Goal: Find specific page/section: Find specific page/section

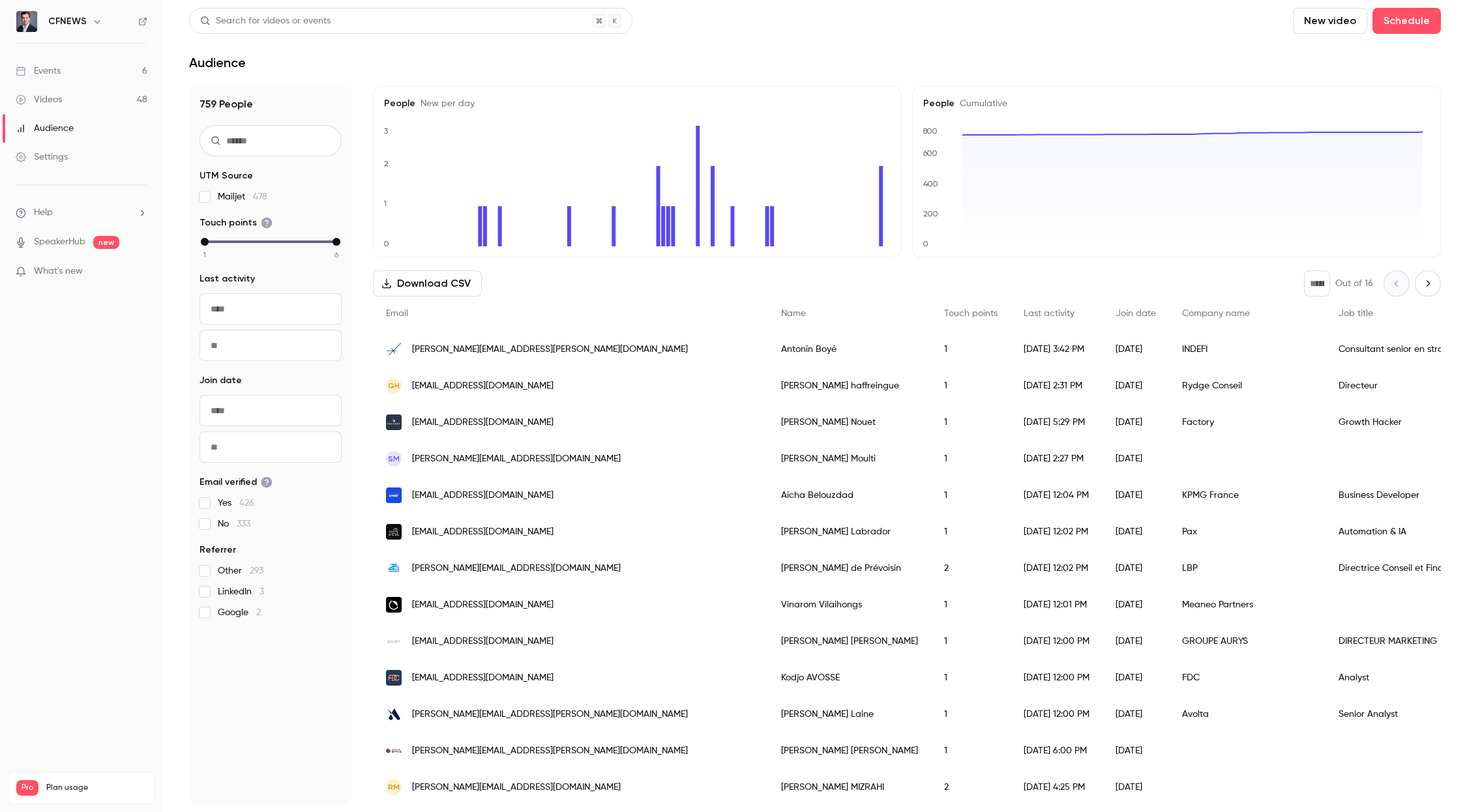
click at [45, 67] on div "Events" at bounding box center [39, 71] width 45 height 13
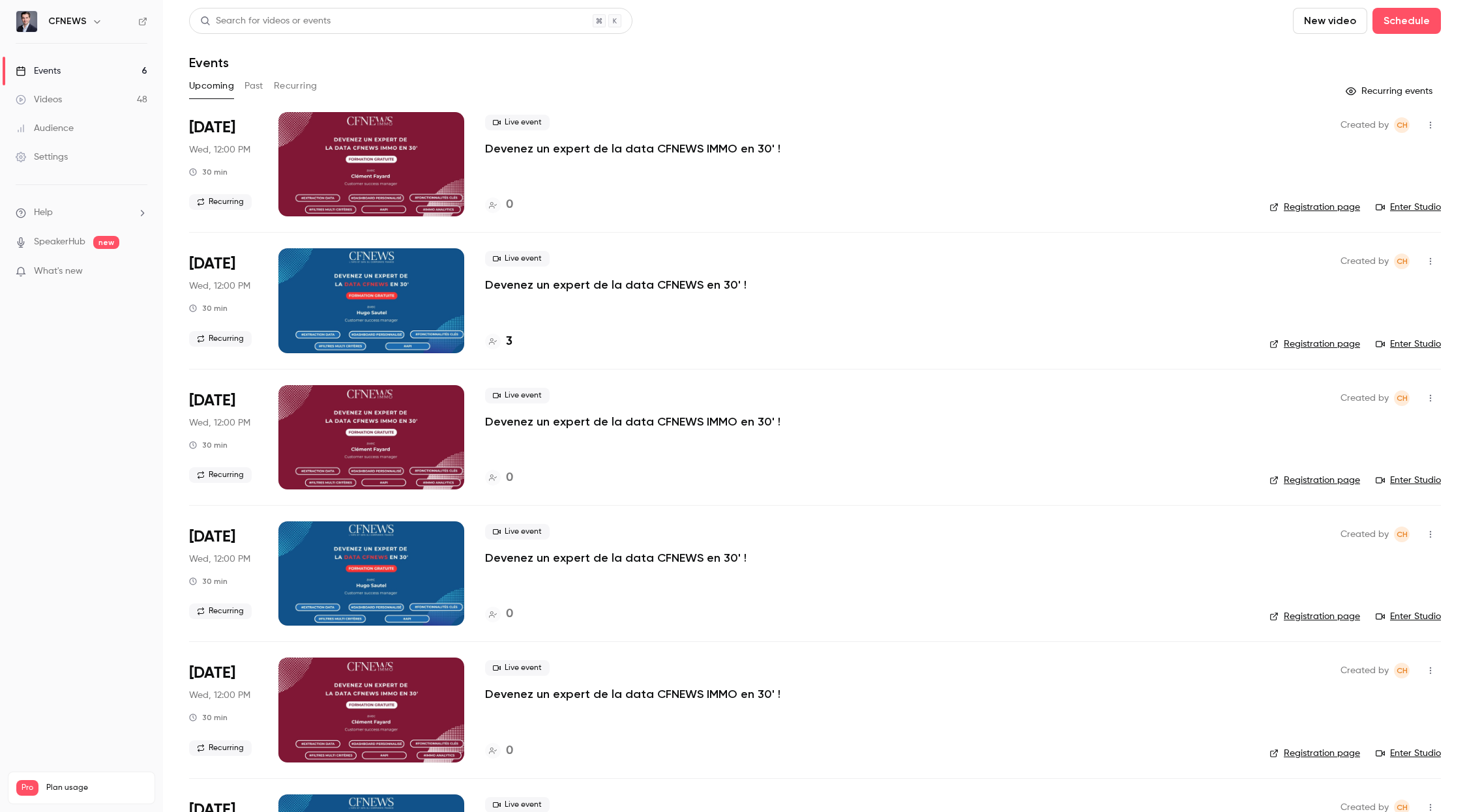
click at [507, 346] on h4 "3" at bounding box center [509, 341] width 7 height 18
click at [507, 340] on h4 "3" at bounding box center [509, 341] width 7 height 18
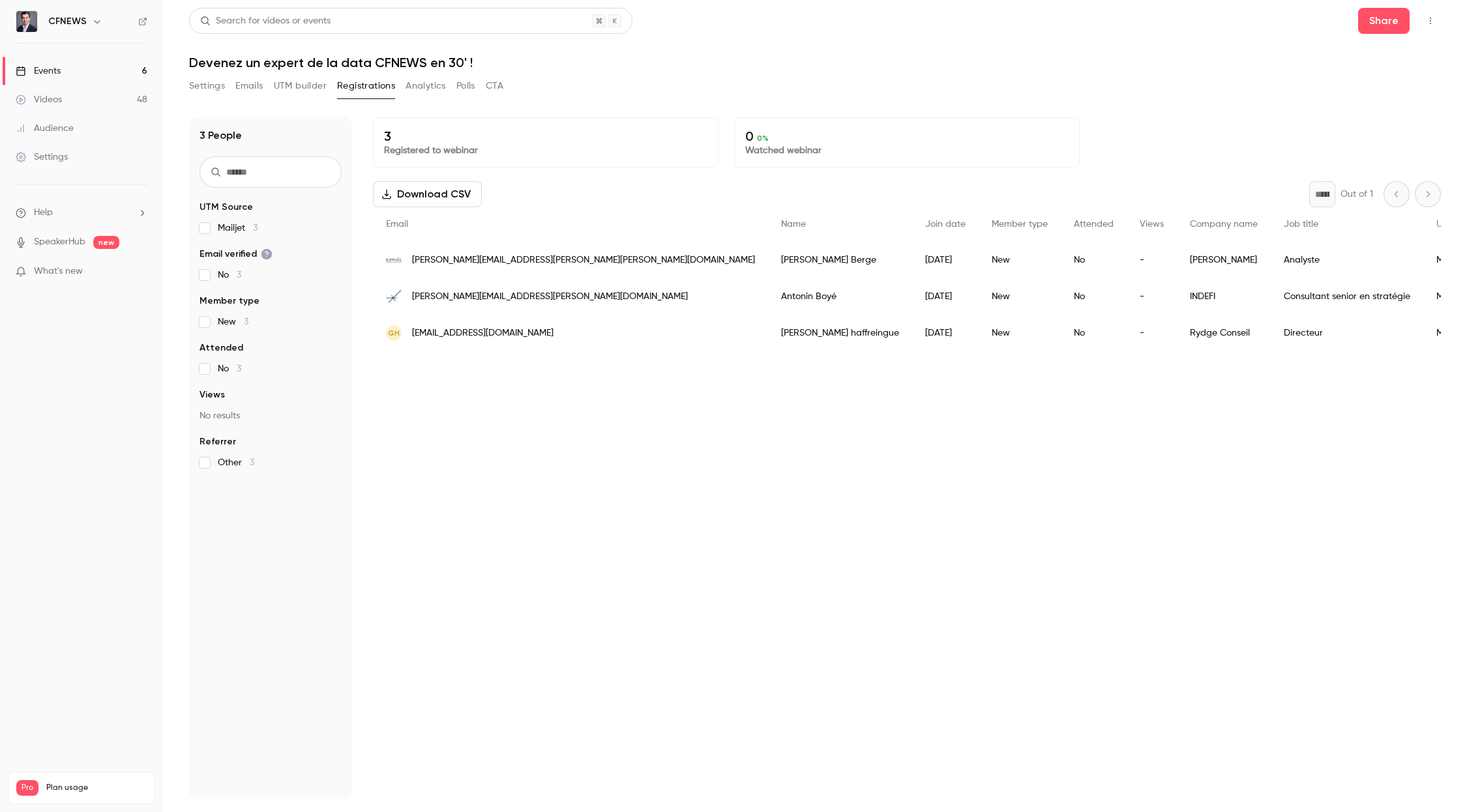
click at [57, 74] on div "Events" at bounding box center [39, 71] width 45 height 13
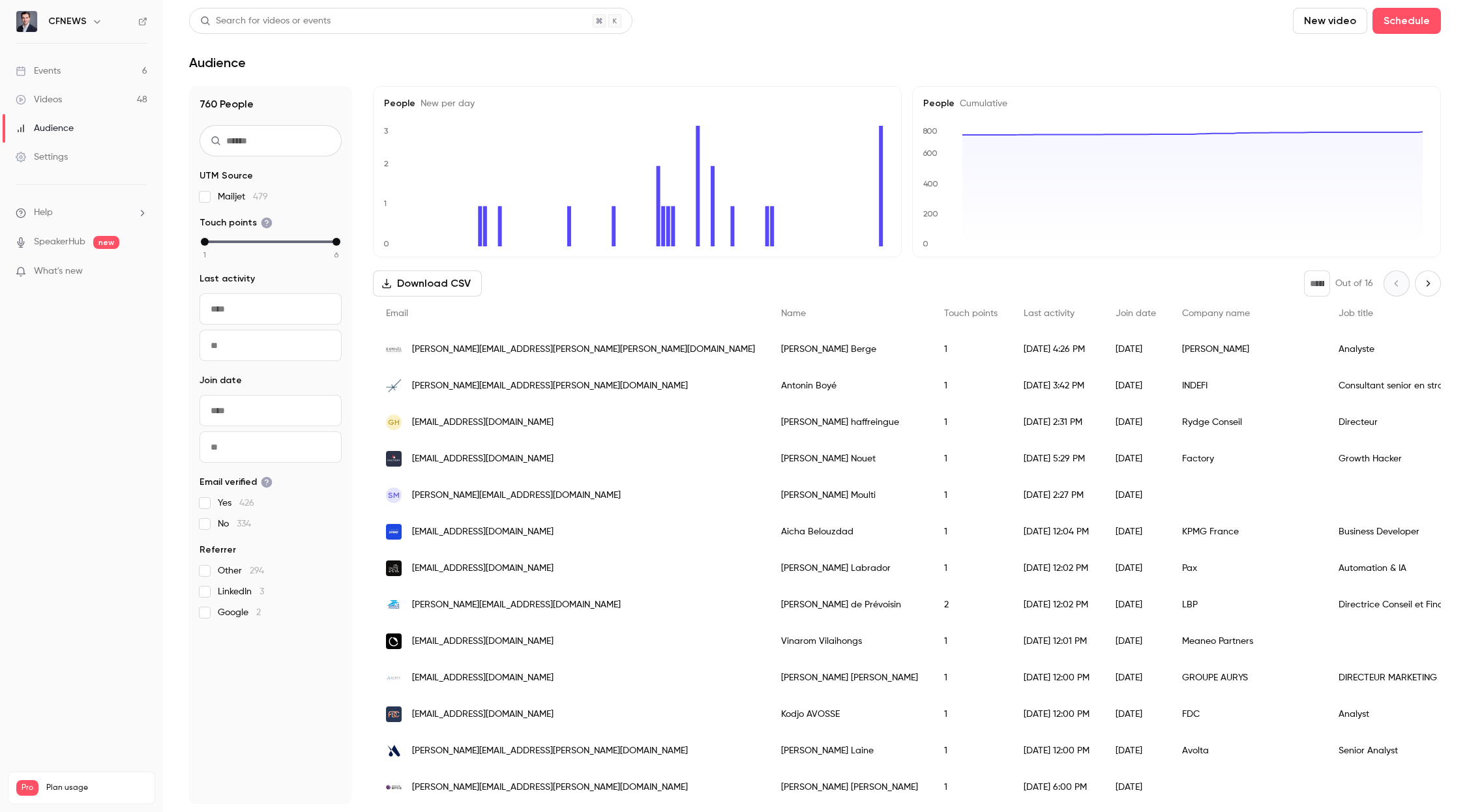
click at [56, 69] on div "Events" at bounding box center [39, 71] width 45 height 13
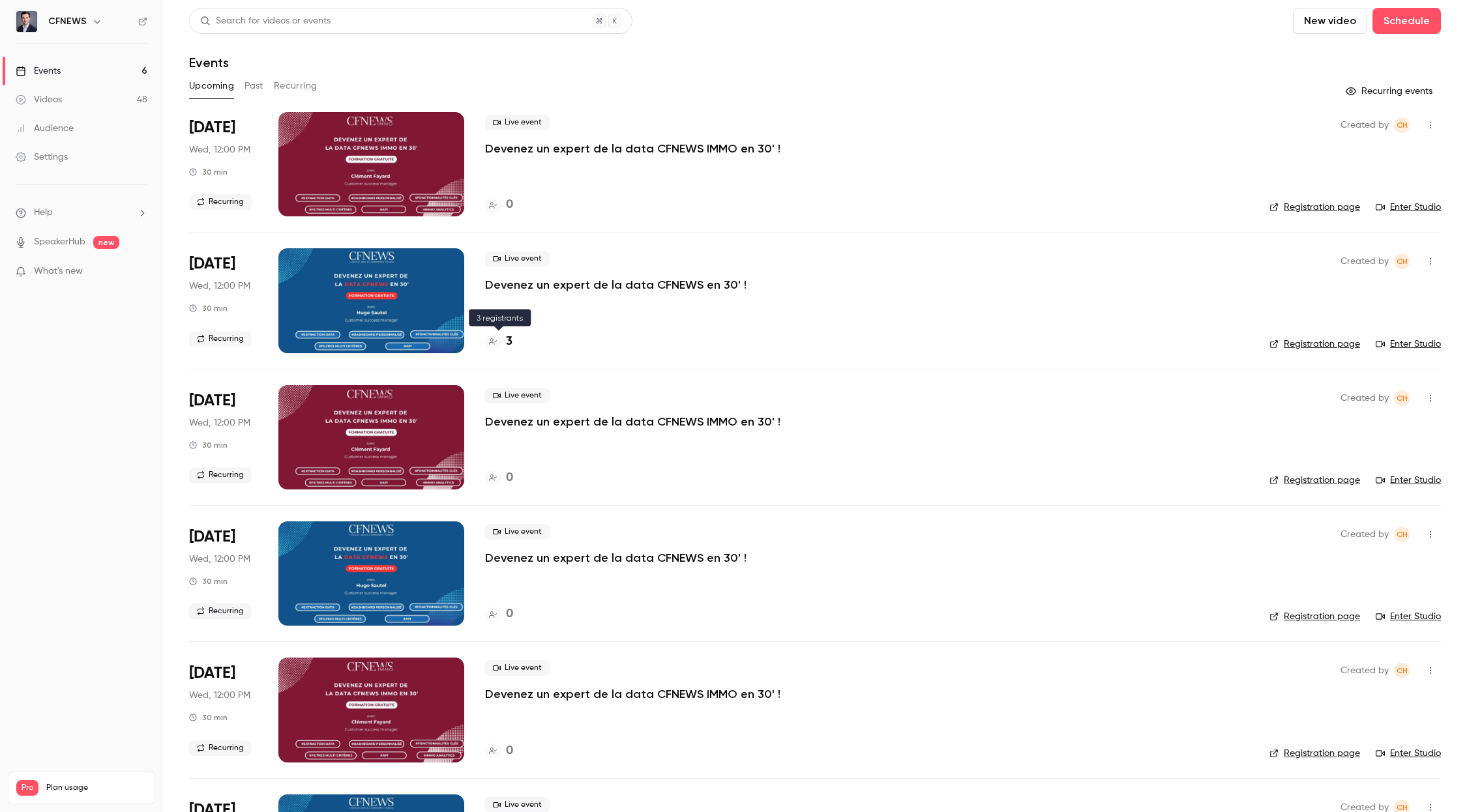
click at [508, 337] on h4 "3" at bounding box center [509, 341] width 7 height 18
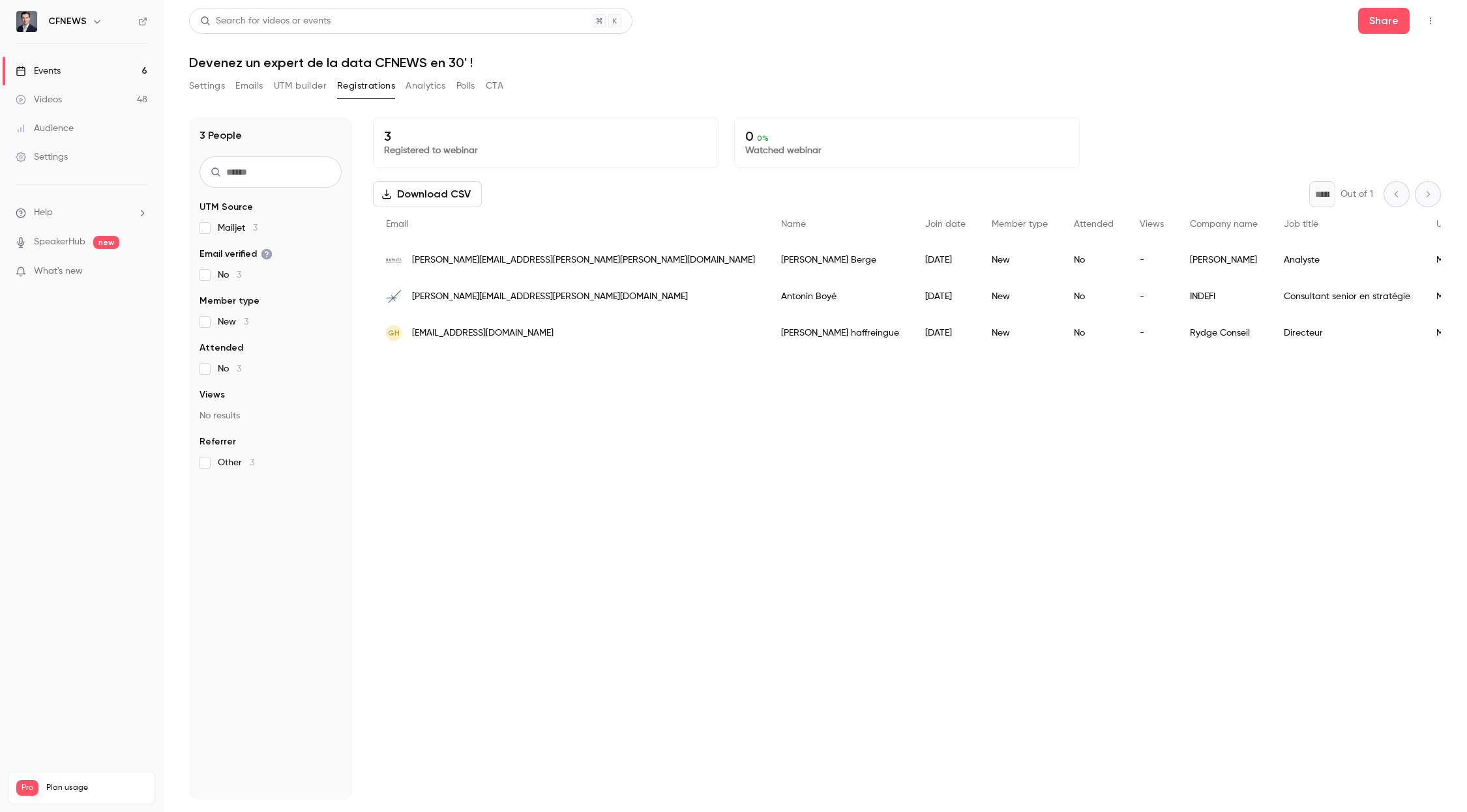
click at [45, 68] on div "Events" at bounding box center [39, 71] width 45 height 13
